Goal: Task Accomplishment & Management: Manage account settings

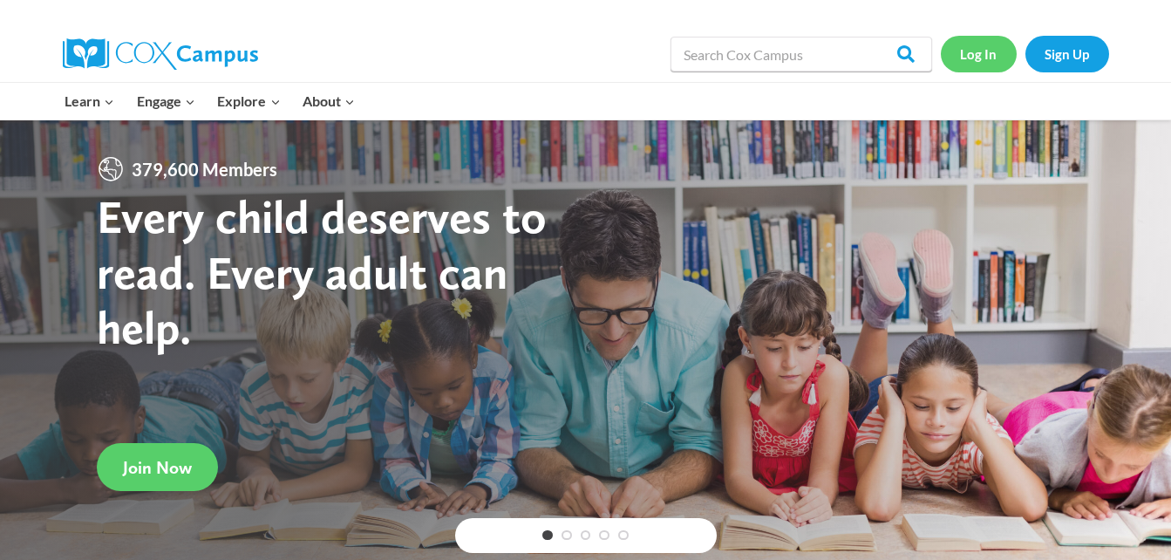
click at [992, 59] on link "Log In" at bounding box center [979, 54] width 76 height 36
click at [985, 58] on link "Log In" at bounding box center [979, 54] width 76 height 36
